Goal: Navigation & Orientation: Find specific page/section

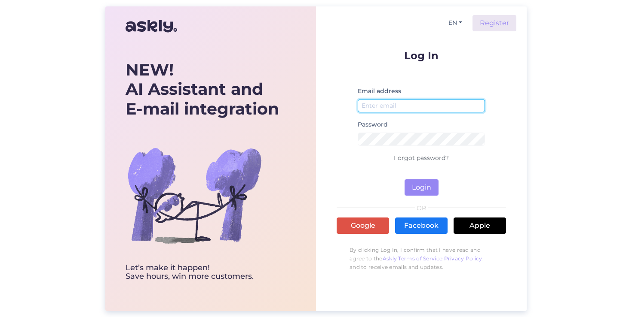
type input "[EMAIL_ADDRESS][DOMAIN_NAME]"
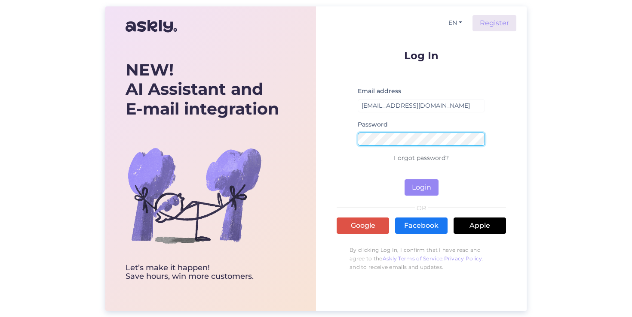
click at [421, 187] on button "Login" at bounding box center [421, 188] width 34 height 16
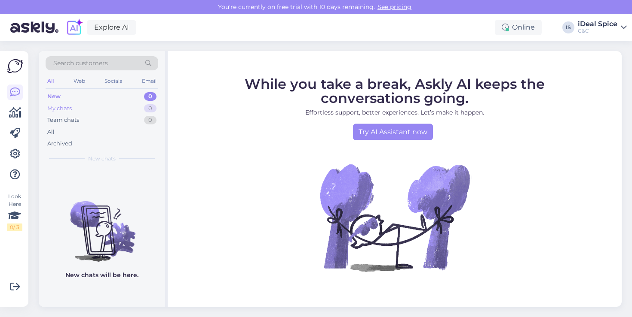
click at [102, 106] on div "My chats 0" at bounding box center [102, 109] width 113 height 12
click at [95, 117] on div "Team chats 0" at bounding box center [102, 120] width 113 height 12
click at [82, 130] on div "All" at bounding box center [102, 132] width 113 height 12
click at [74, 131] on div "All" at bounding box center [102, 132] width 113 height 12
click at [597, 27] on div "iDeal Spice" at bounding box center [597, 24] width 40 height 7
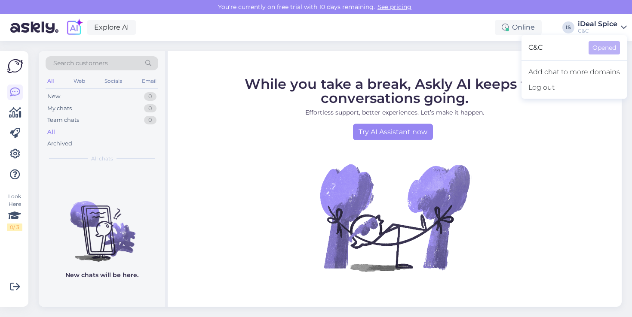
click at [597, 27] on div "iDeal Spice" at bounding box center [597, 24] width 40 height 7
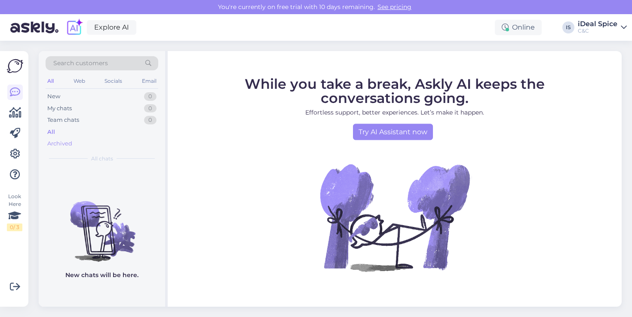
click at [55, 142] on div "Archived" at bounding box center [59, 144] width 25 height 9
click at [57, 128] on div "All" at bounding box center [102, 132] width 113 height 12
click at [65, 117] on div "Team chats" at bounding box center [63, 120] width 32 height 9
click at [73, 107] on div "My chats 0" at bounding box center [102, 109] width 113 height 12
click at [80, 92] on div "New 0" at bounding box center [102, 97] width 113 height 12
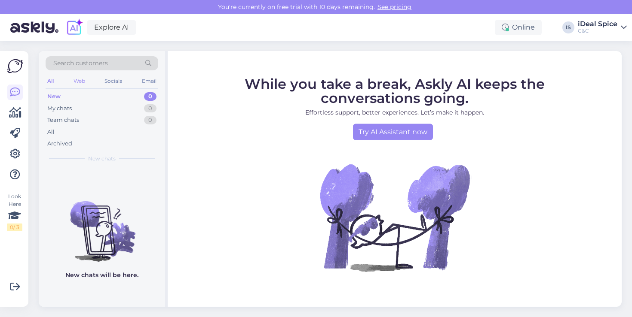
click at [82, 78] on div "Web" at bounding box center [79, 81] width 15 height 11
click at [105, 82] on div "Socials" at bounding box center [113, 81] width 21 height 11
click at [146, 84] on div "Email" at bounding box center [149, 81] width 18 height 11
click at [53, 83] on div "All" at bounding box center [51, 81] width 10 height 11
click at [14, 219] on icon at bounding box center [14, 215] width 13 height 15
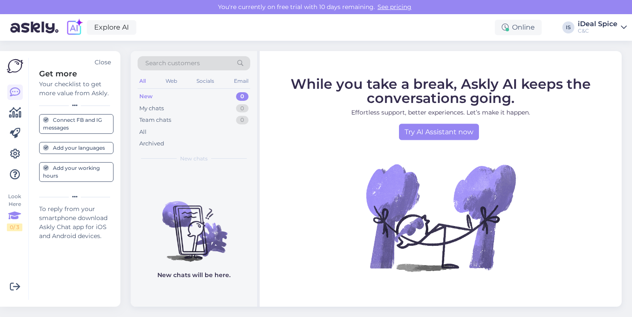
click at [185, 174] on div "New chats will be here." at bounding box center [194, 238] width 126 height 140
click at [106, 66] on div "Close" at bounding box center [103, 62] width 16 height 9
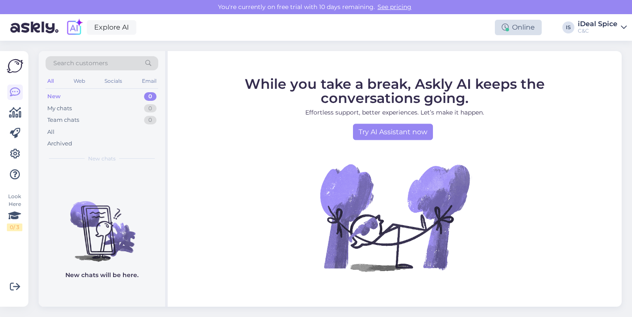
click at [533, 32] on div "Online" at bounding box center [517, 27] width 47 height 15
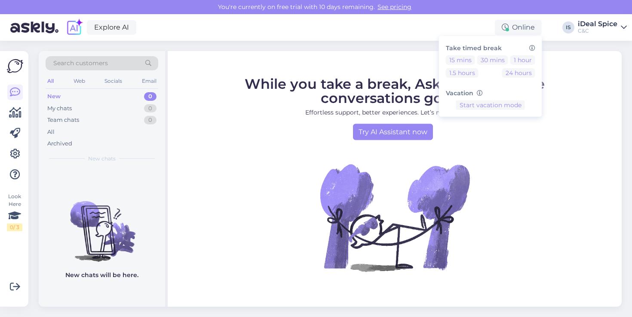
click at [452, 27] on div "Explore AI Online Take timed break 15 mins 30 mins 1 hour 1.5 hours 24 hours Va…" at bounding box center [316, 27] width 632 height 27
